Goal: Task Accomplishment & Management: Complete application form

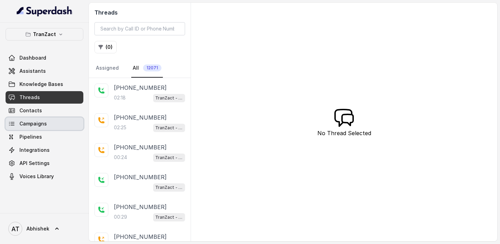
click at [35, 126] on span "Campaigns" at bounding box center [32, 123] width 27 height 7
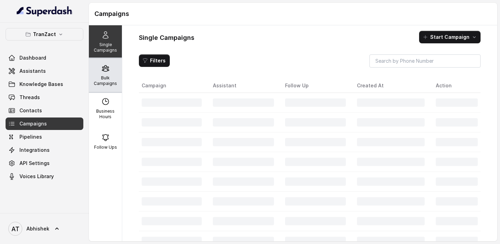
click at [104, 83] on p "Bulk Campaigns" at bounding box center [105, 80] width 27 height 11
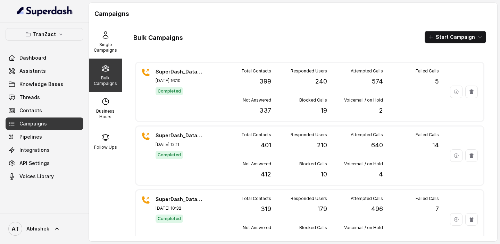
click at [432, 37] on icon "button" at bounding box center [430, 36] width 3 height 3
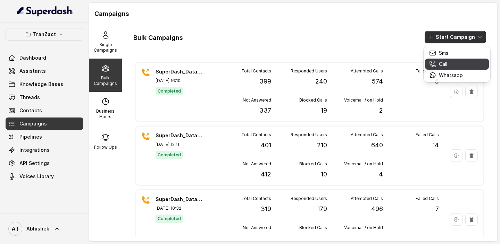
click at [451, 66] on div "Call" at bounding box center [446, 64] width 34 height 7
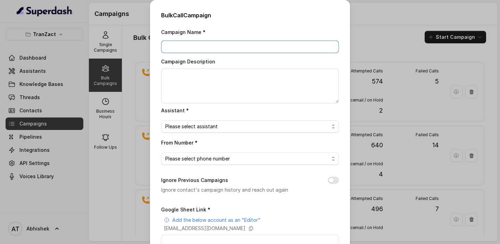
click at [179, 43] on input "Campaign Name *" at bounding box center [250, 47] width 178 height 12
paste input "SuperDash_Data_7(2202)_30 September_MS"
type input "SuperDash_Data_7(2202)_30 September_MS"
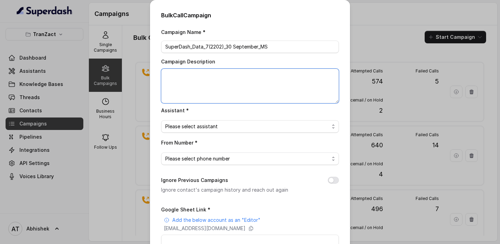
click at [188, 77] on textarea "Campaign Description" at bounding box center [250, 86] width 178 height 35
paste textarea "SuperDash_Data_7(2202)_30 September_MS"
type textarea "SuperDash_Data_7(2202)_30 September_MS"
click at [192, 125] on span "Please select assistant" at bounding box center [247, 127] width 164 height 8
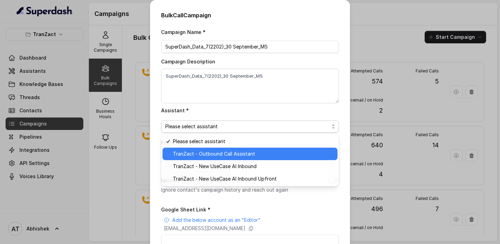
click at [205, 153] on span "TranZact - Outbound Call Assistant" at bounding box center [253, 154] width 160 height 8
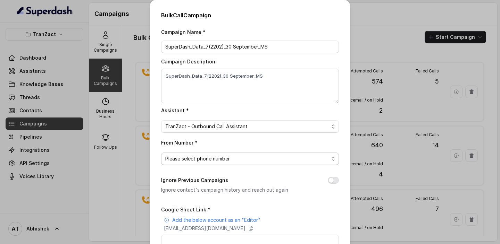
click at [184, 155] on span "Please select phone number" at bounding box center [247, 159] width 164 height 8
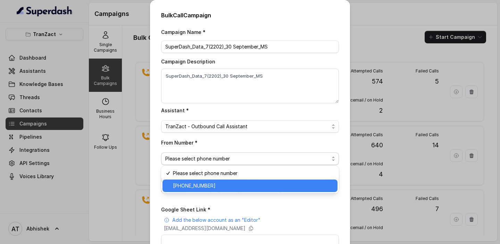
click at [190, 186] on span "[PHONE_NUMBER]" at bounding box center [253, 186] width 160 height 8
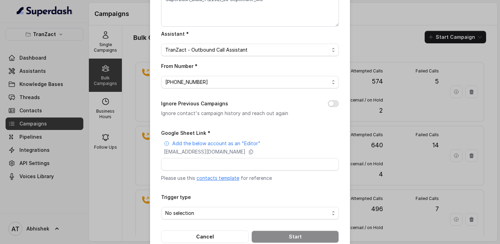
scroll to position [91, 0]
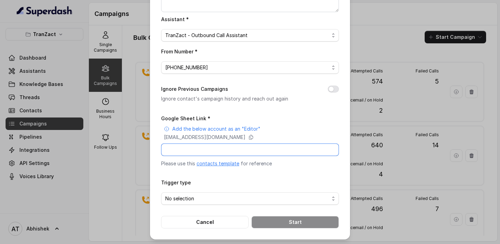
click at [206, 146] on input "Google Sheet Link *" at bounding box center [250, 150] width 178 height 12
paste input "[URL][DOMAIN_NAME]"
type input "[URL][DOMAIN_NAME]"
click at [204, 197] on span "No selection" at bounding box center [247, 199] width 164 height 8
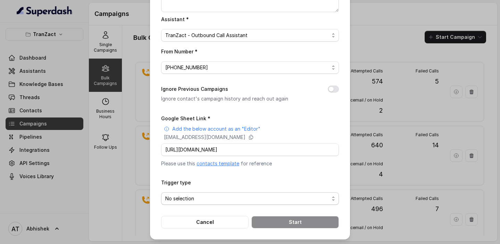
scroll to position [0, 0]
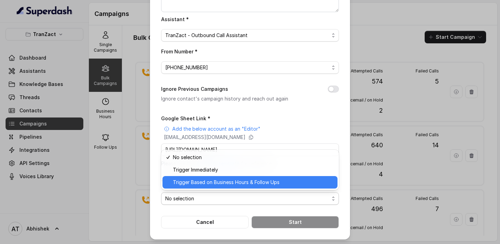
click at [210, 183] on span "Trigger Based on Business Hours & Follow Ups" at bounding box center [253, 182] width 160 height 8
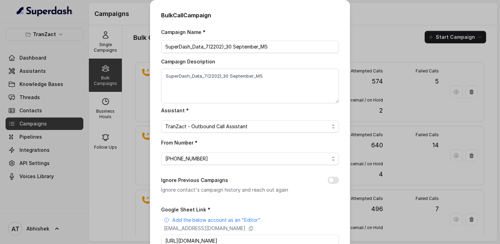
scroll to position [91, 0]
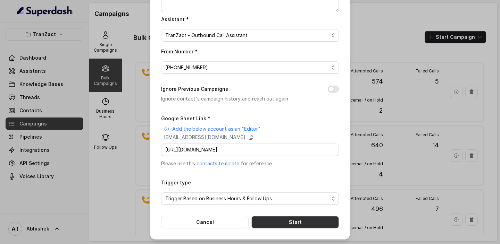
click at [287, 219] on button "Start" at bounding box center [294, 222] width 87 height 12
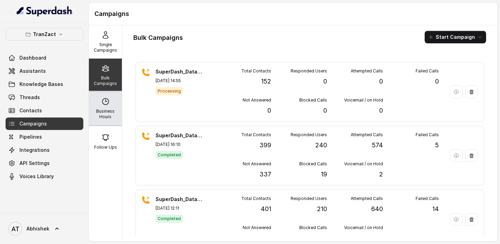
click at [102, 100] on icon at bounding box center [105, 102] width 6 height 6
select select "[GEOGRAPHIC_DATA]/[GEOGRAPHIC_DATA]"
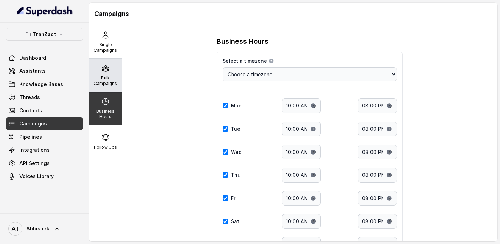
click at [101, 73] on div "Bulk Campaigns" at bounding box center [105, 75] width 33 height 33
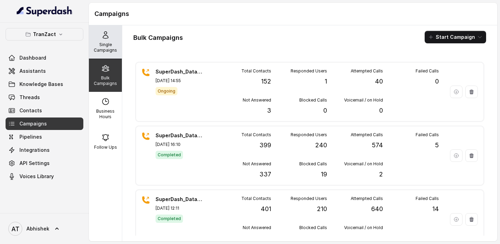
click at [120, 48] on div "Single Campaigns" at bounding box center [105, 41] width 33 height 33
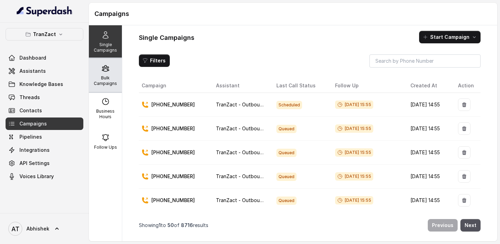
click at [96, 76] on p "Bulk Campaigns" at bounding box center [105, 80] width 27 height 11
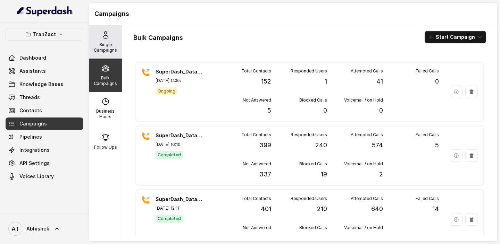
click at [102, 54] on div "Single Campaigns" at bounding box center [105, 41] width 33 height 33
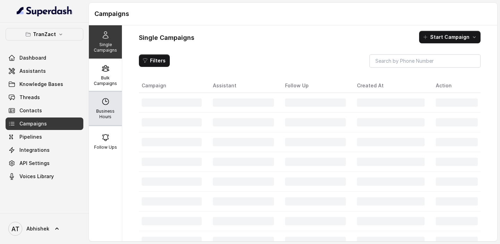
click at [109, 98] on icon at bounding box center [105, 102] width 8 height 8
select select "[GEOGRAPHIC_DATA]/[GEOGRAPHIC_DATA]"
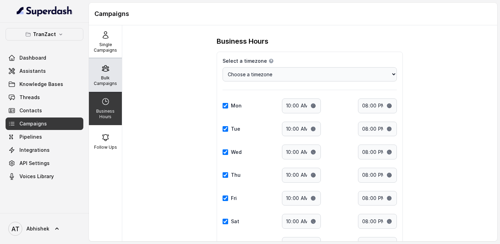
click at [109, 79] on p "Bulk Campaigns" at bounding box center [105, 80] width 27 height 11
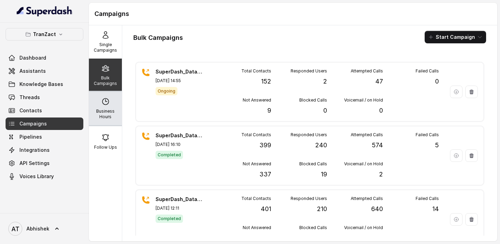
click at [117, 113] on p "Business Hours" at bounding box center [105, 114] width 27 height 11
select select "[GEOGRAPHIC_DATA]/[GEOGRAPHIC_DATA]"
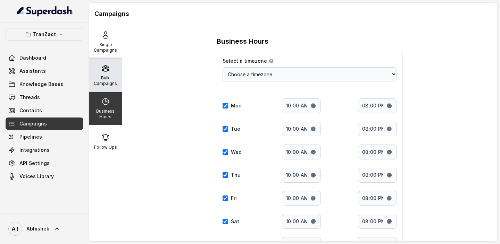
click at [97, 70] on div "Bulk Campaigns" at bounding box center [105, 75] width 33 height 33
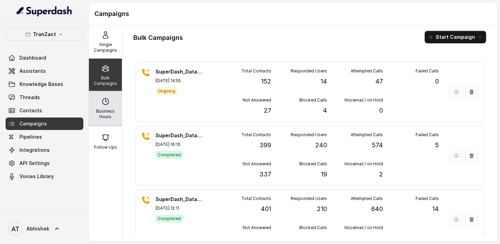
click at [95, 100] on div "Business Hours" at bounding box center [105, 108] width 33 height 33
select select "[GEOGRAPHIC_DATA]/[GEOGRAPHIC_DATA]"
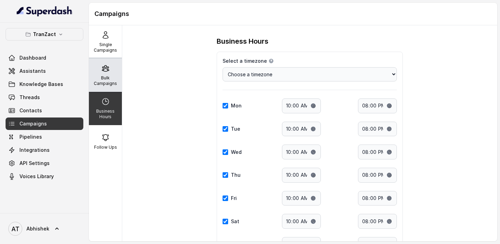
click at [96, 85] on p "Bulk Campaigns" at bounding box center [105, 80] width 27 height 11
